Goal: Task Accomplishment & Management: Use online tool/utility

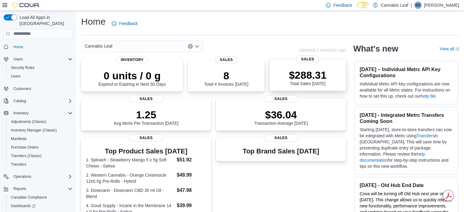
click at [306, 80] on p "$288.31" at bounding box center [308, 75] width 38 height 12
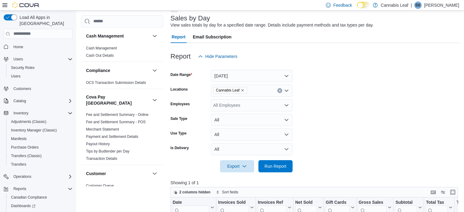
scroll to position [38, 0]
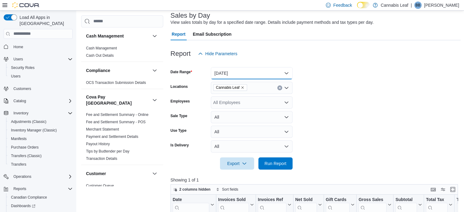
click at [264, 76] on button "Today" at bounding box center [252, 73] width 82 height 12
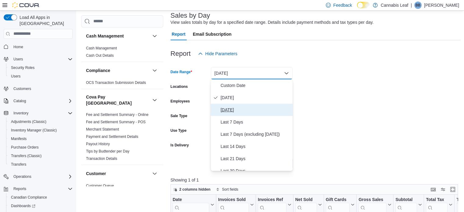
click at [261, 108] on span "Yesterday" at bounding box center [256, 109] width 70 height 7
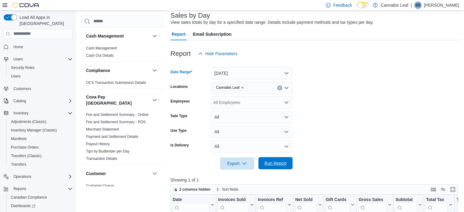
click at [265, 166] on span "Run Report" at bounding box center [276, 163] width 22 height 6
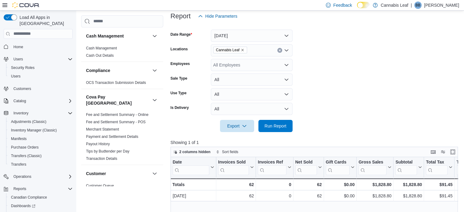
scroll to position [63, 0]
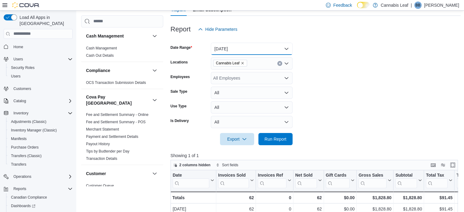
click at [251, 49] on button "Yesterday" at bounding box center [252, 49] width 82 height 12
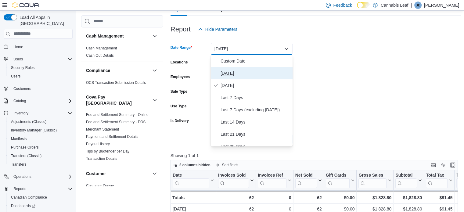
click at [247, 72] on span "Today" at bounding box center [256, 73] width 70 height 7
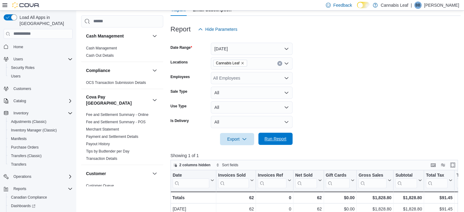
click at [275, 141] on span "Run Report" at bounding box center [276, 139] width 22 height 6
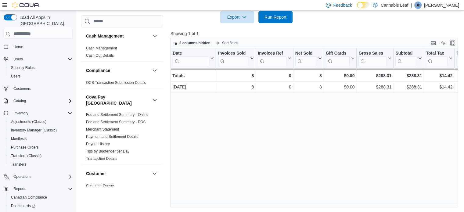
scroll to position [93, 0]
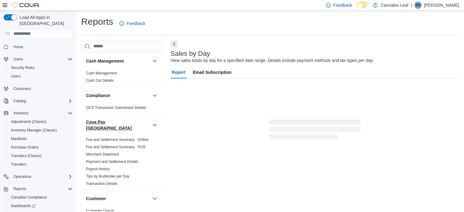
scroll to position [8, 0]
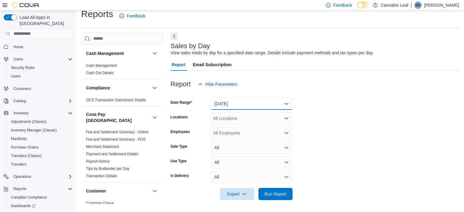
drag, startPoint x: 224, startPoint y: 101, endPoint x: 236, endPoint y: 103, distance: 13.0
click at [224, 101] on button "Yesterday" at bounding box center [252, 104] width 82 height 12
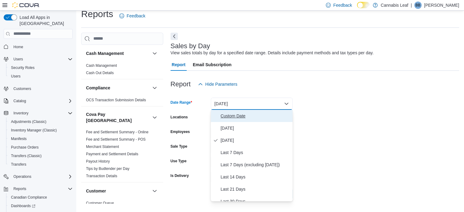
click at [247, 117] on span "Custom Date" at bounding box center [256, 115] width 70 height 7
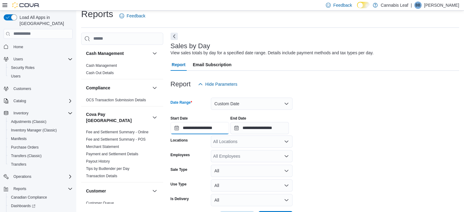
click at [207, 127] on input "**********" at bounding box center [200, 128] width 59 height 12
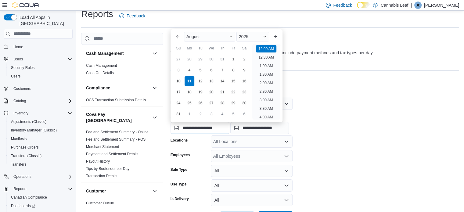
scroll to position [19, 0]
click at [236, 72] on div "8" at bounding box center [233, 70] width 11 height 11
type input "**********"
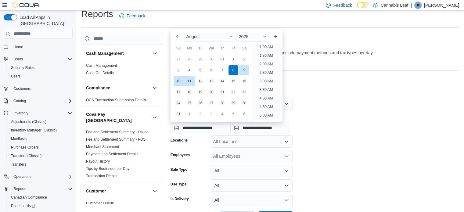
scroll to position [1, 0]
click at [259, 47] on li "12:00 AM" at bounding box center [266, 47] width 20 height 7
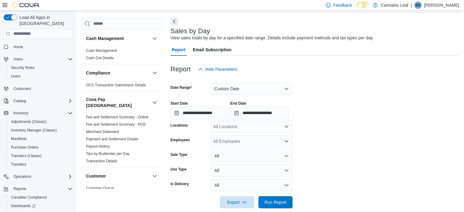
scroll to position [31, 0]
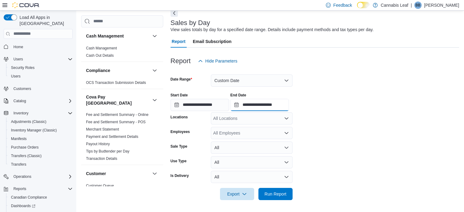
click at [263, 104] on input "**********" at bounding box center [260, 105] width 59 height 12
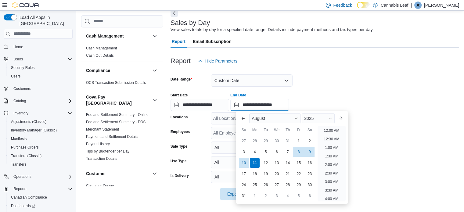
scroll to position [336, 0]
click at [244, 162] on div "10" at bounding box center [244, 163] width 11 height 11
type input "**********"
click at [420, 103] on div "**********" at bounding box center [315, 99] width 289 height 23
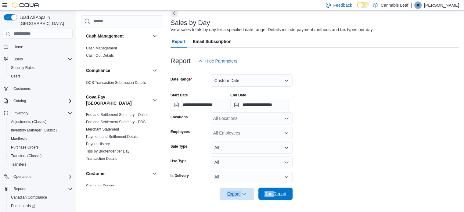
click at [275, 188] on form "**********" at bounding box center [315, 133] width 289 height 133
click at [274, 190] on span "Run Report" at bounding box center [275, 194] width 27 height 12
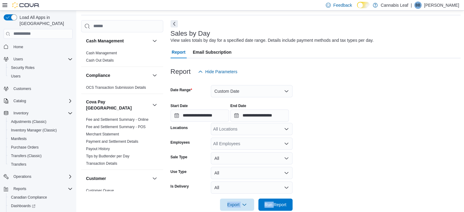
scroll to position [31, 0]
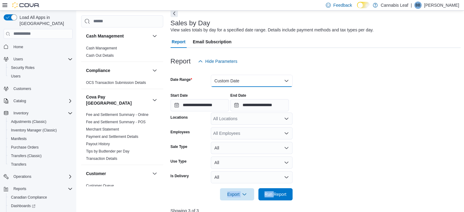
click at [264, 80] on button "Custom Date" at bounding box center [252, 81] width 82 height 12
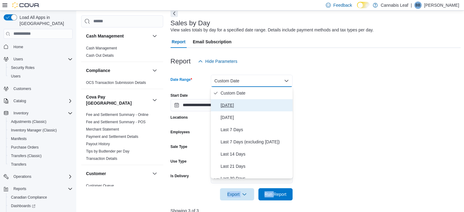
click at [254, 102] on span "Today" at bounding box center [256, 105] width 70 height 7
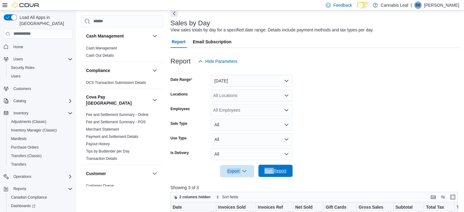
click at [283, 173] on span "Run Report" at bounding box center [276, 171] width 22 height 6
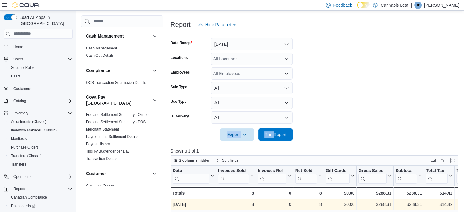
scroll to position [122, 0]
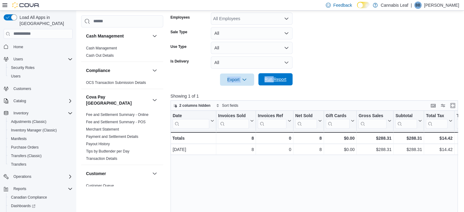
click at [273, 81] on span "Run Report" at bounding box center [276, 79] width 22 height 6
